Goal: Task Accomplishment & Management: Manage account settings

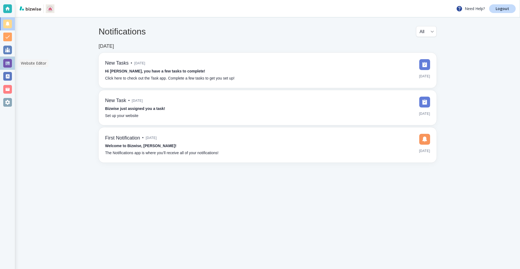
drag, startPoint x: 6, startPoint y: 65, endPoint x: 15, endPoint y: 65, distance: 8.9
click at [6, 65] on div at bounding box center [7, 63] width 9 height 9
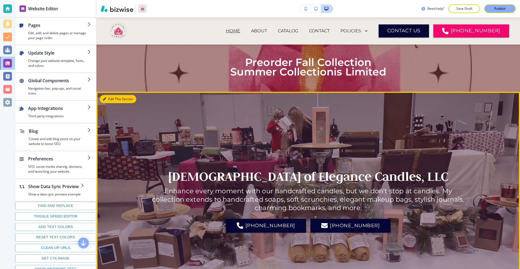
click at [106, 98] on icon "button" at bounding box center [104, 98] width 3 height 3
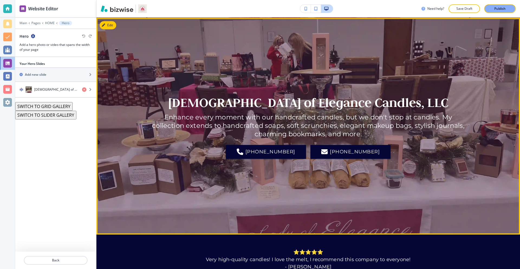
scroll to position [74, 0]
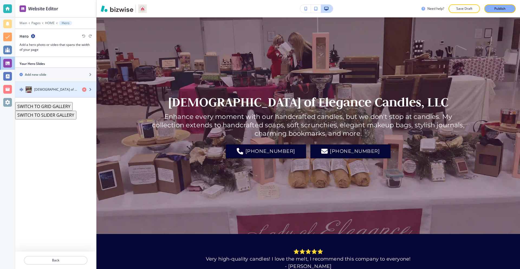
click at [49, 94] on div "button" at bounding box center [55, 95] width 81 height 4
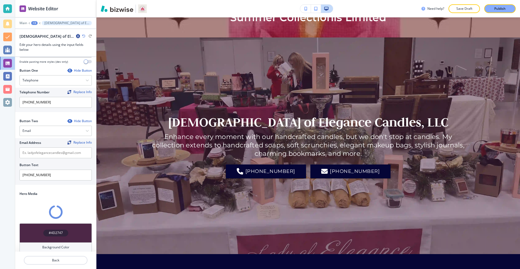
scroll to position [121, 0]
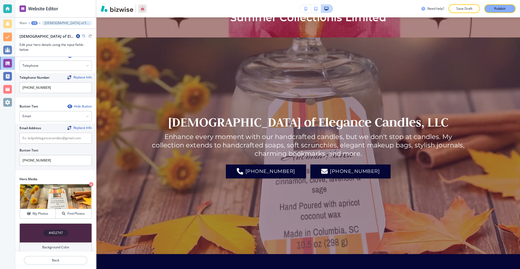
click at [59, 236] on div "#4D2747" at bounding box center [56, 232] width 72 height 19
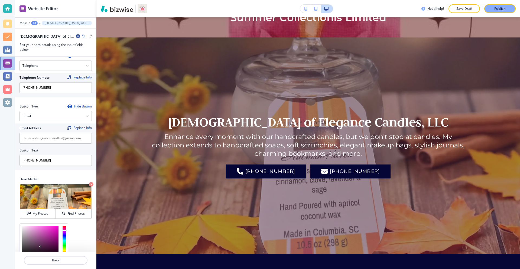
click at [25, 225] on div at bounding box center [40, 240] width 37 height 30
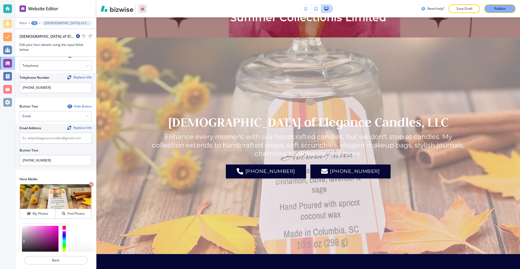
type input "#797679"
click at [23, 236] on div at bounding box center [40, 240] width 37 height 30
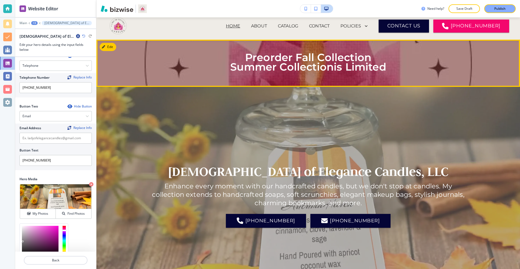
scroll to position [0, 0]
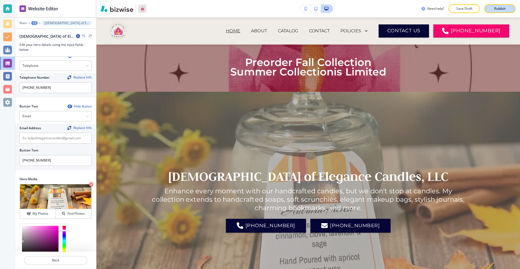
click at [504, 9] on p "Publish" at bounding box center [500, 8] width 11 height 5
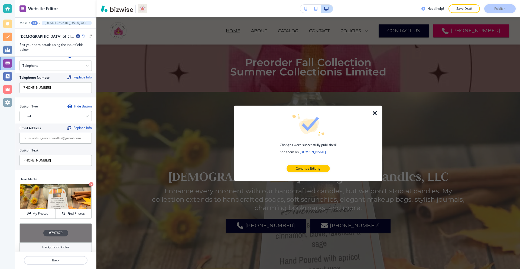
click at [372, 112] on icon "button" at bounding box center [375, 112] width 7 height 7
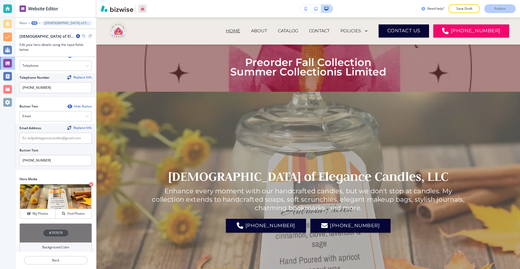
click at [5, 3] on div at bounding box center [7, 8] width 15 height 17
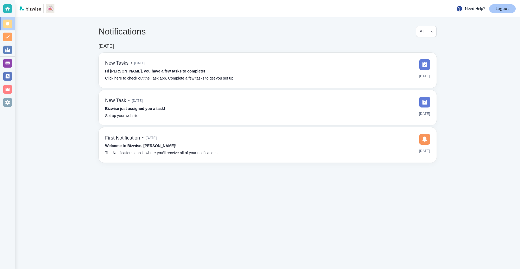
click at [505, 11] on p "Logout" at bounding box center [503, 9] width 14 height 4
